Goal: Information Seeking & Learning: Compare options

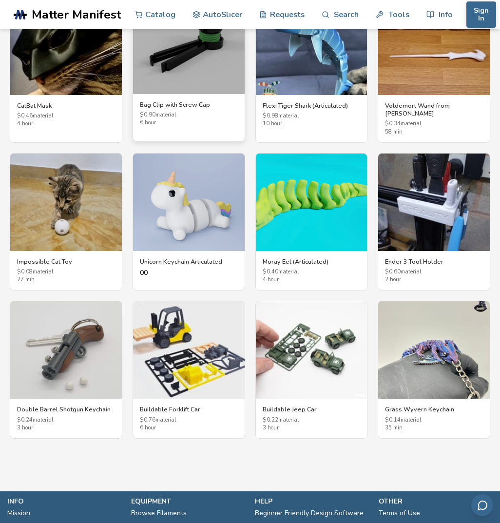
scroll to position [1704, 0]
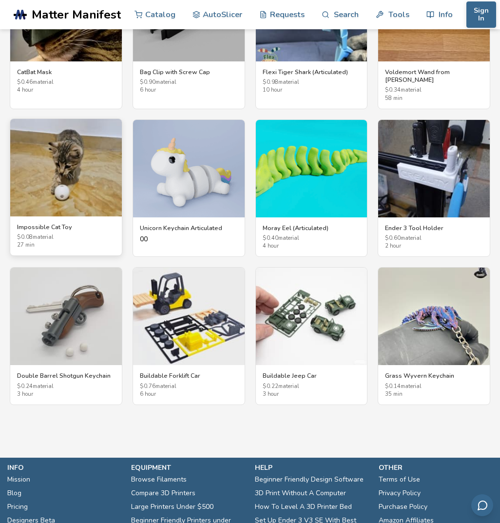
click at [59, 155] on img at bounding box center [66, 167] width 112 height 97
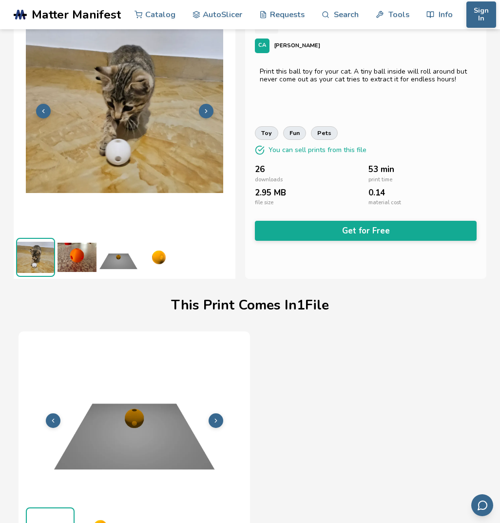
scroll to position [51, 0]
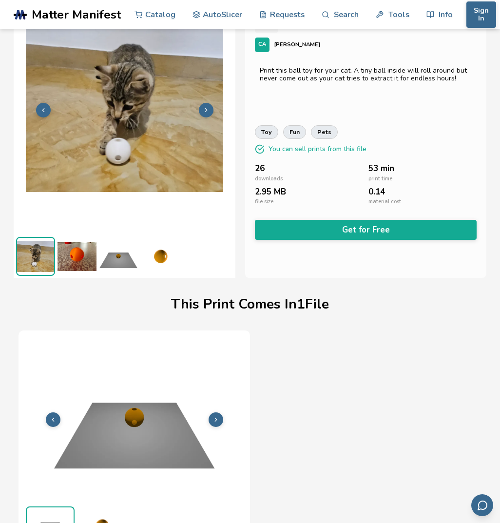
click at [208, 106] on button at bounding box center [206, 110] width 15 height 15
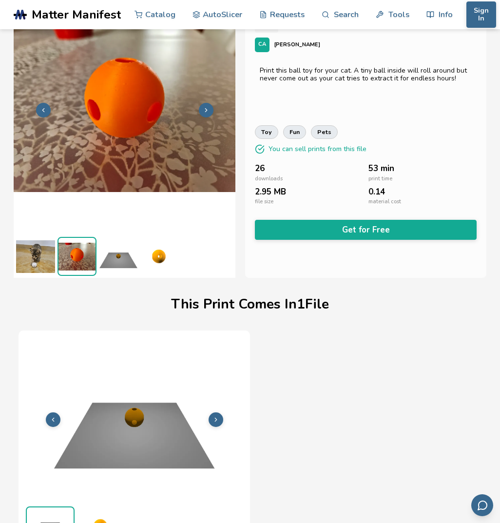
click at [208, 106] on button at bounding box center [206, 110] width 15 height 15
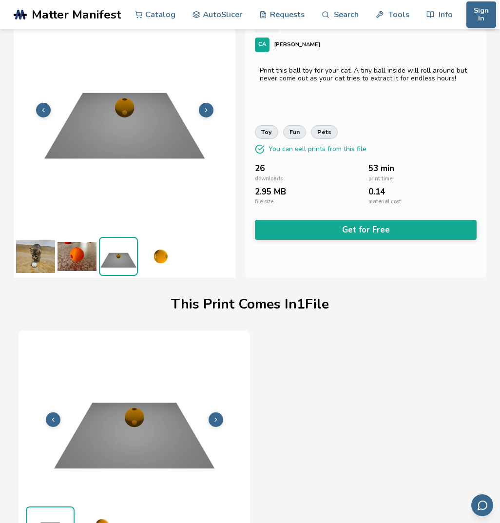
click at [208, 106] on button at bounding box center [206, 110] width 15 height 15
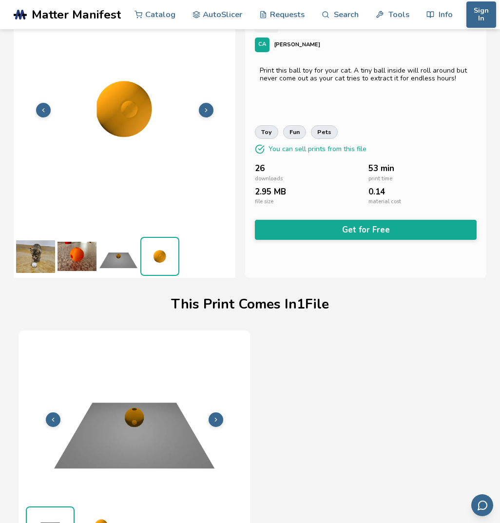
click at [208, 106] on button at bounding box center [206, 110] width 15 height 15
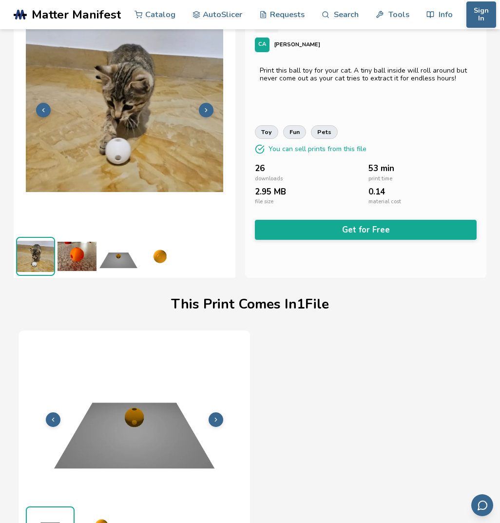
scroll to position [0, 0]
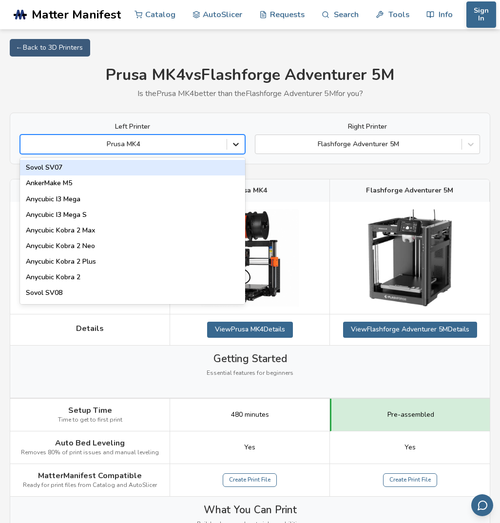
click at [236, 145] on icon at bounding box center [236, 144] width 6 height 3
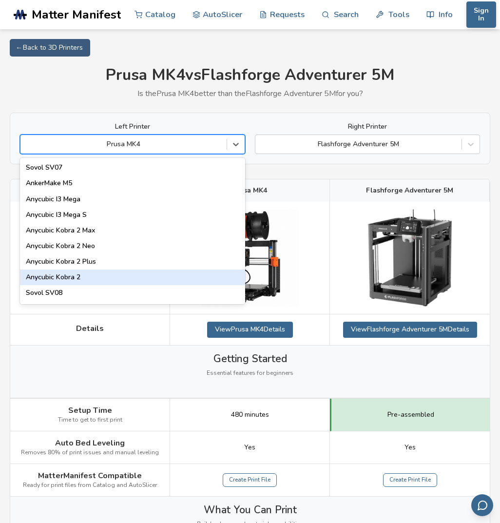
click at [142, 277] on div "Anycubic Kobra 2" at bounding box center [132, 277] width 225 height 16
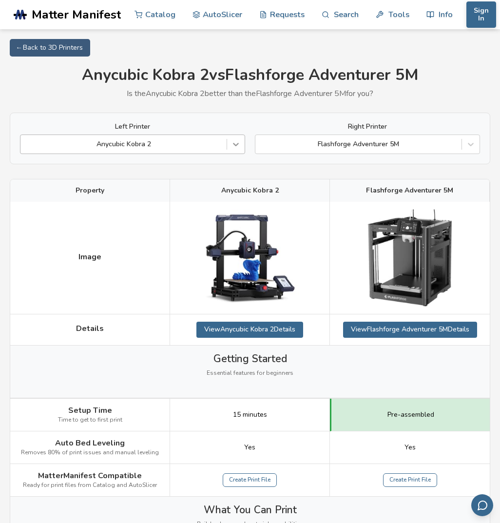
click at [238, 146] on icon at bounding box center [236, 144] width 10 height 10
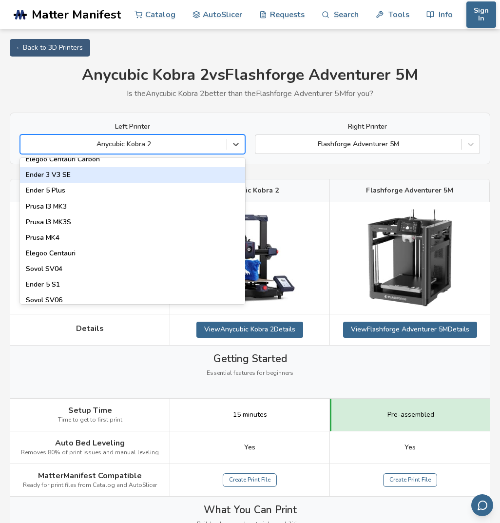
scroll to position [337, 0]
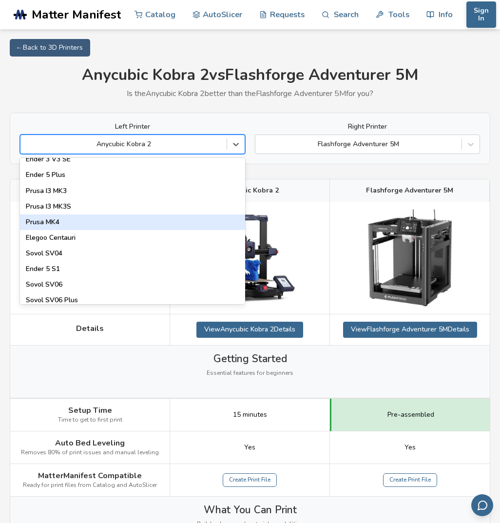
click at [97, 221] on div "Prusa MK4" at bounding box center [132, 222] width 225 height 16
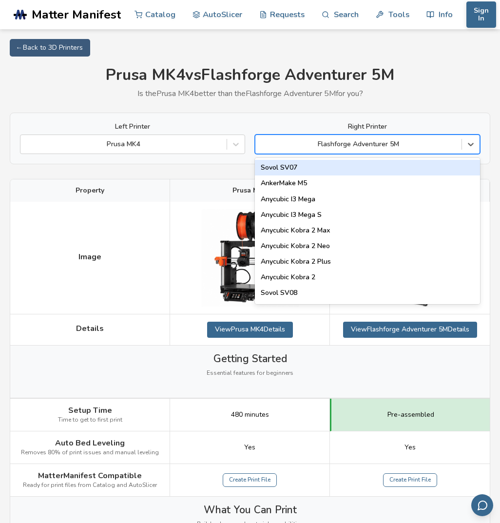
click at [426, 143] on div at bounding box center [358, 144] width 196 height 10
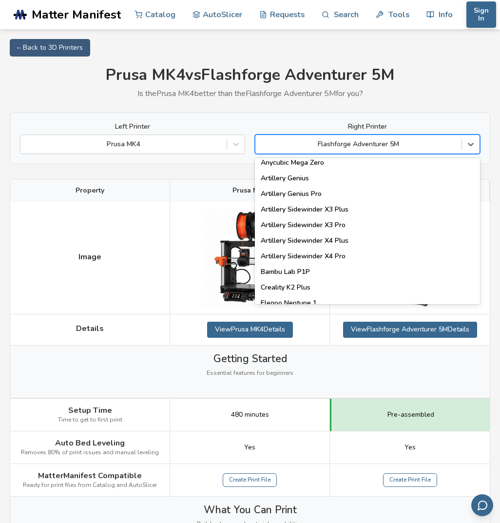
scroll to position [561, 0]
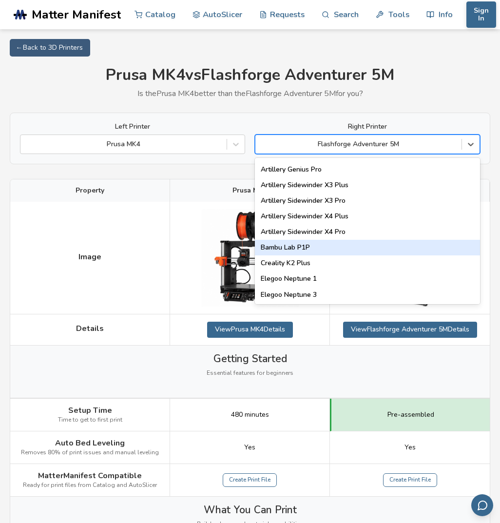
click at [321, 245] on div "Bambu Lab P1P" at bounding box center [367, 248] width 225 height 16
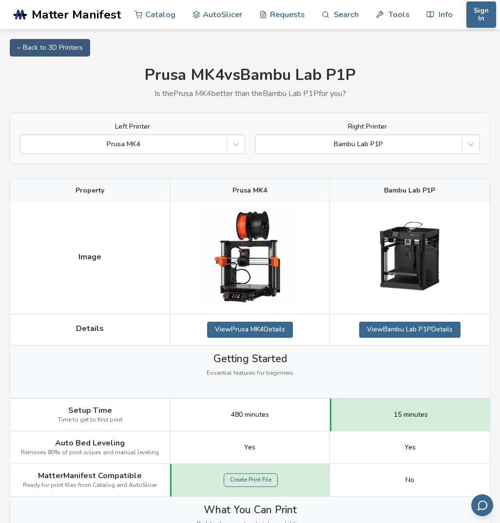
click at [430, 192] on span "Bambu Lab P1P" at bounding box center [409, 191] width 51 height 8
click at [471, 139] on icon at bounding box center [471, 144] width 10 height 10
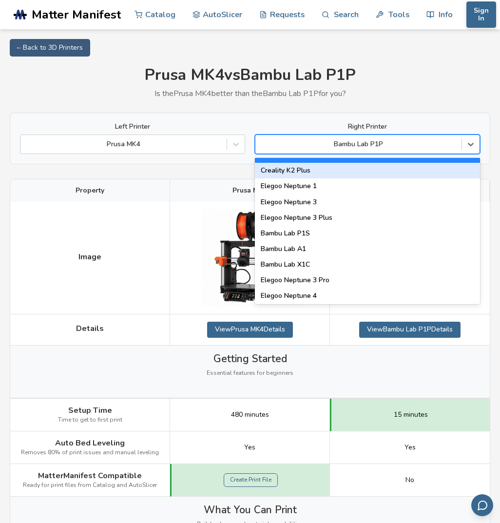
scroll to position [673, 0]
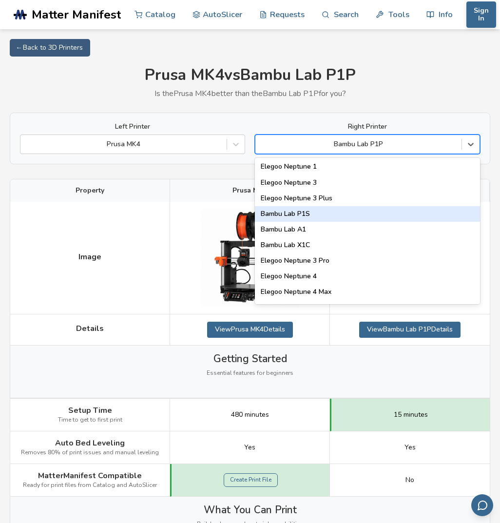
click at [341, 212] on div "Bambu Lab P1S" at bounding box center [367, 214] width 225 height 16
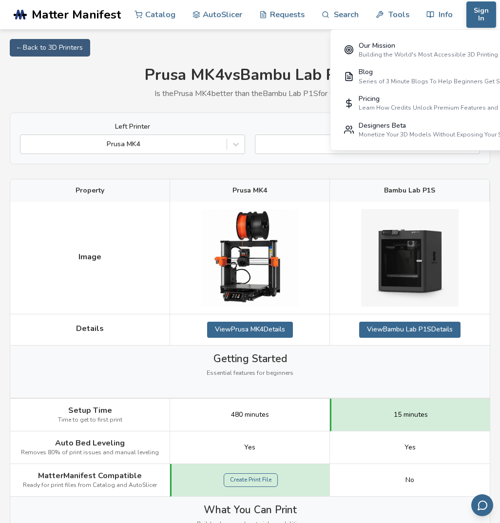
click at [190, 119] on div "Left Printer [PERSON_NAME] MK4 Right Printer Bambu Lab P1S" at bounding box center [250, 138] width 480 height 52
